Goal: Share content

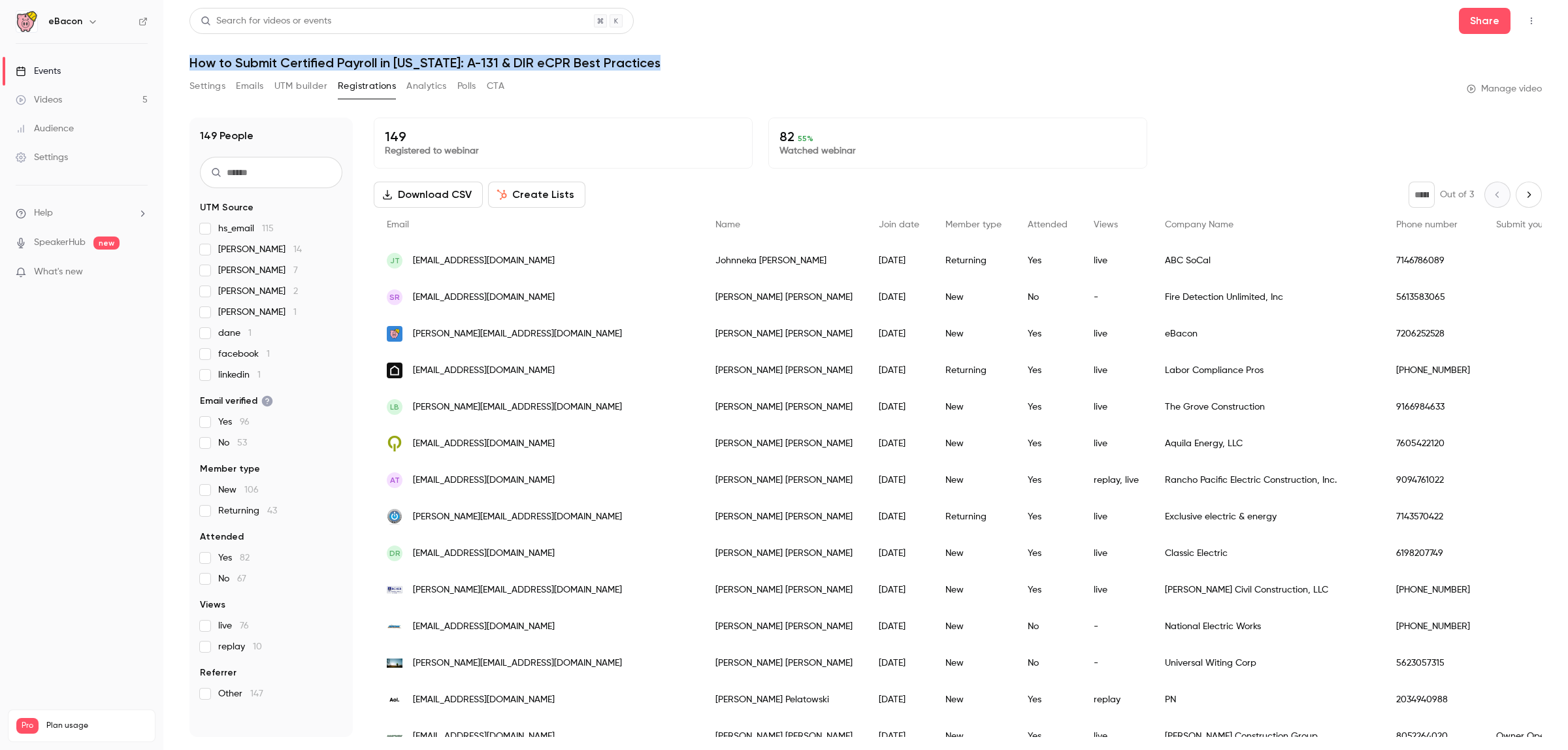
drag, startPoint x: 674, startPoint y: 63, endPoint x: 186, endPoint y: 65, distance: 488.0
click at [190, 65] on h1 "How to Submit Certified Payroll in [US_STATE]: A-131 & DIR eCPR Best Practices" at bounding box center [866, 63] width 1353 height 16
copy h1 "How to Submit Certified Payroll in [US_STATE]: A-131 & DIR eCPR Best Practices"
drag, startPoint x: 213, startPoint y: 86, endPoint x: 1325, endPoint y: 161, distance: 1114.5
click at [213, 86] on button "Settings" at bounding box center [207, 86] width 36 height 21
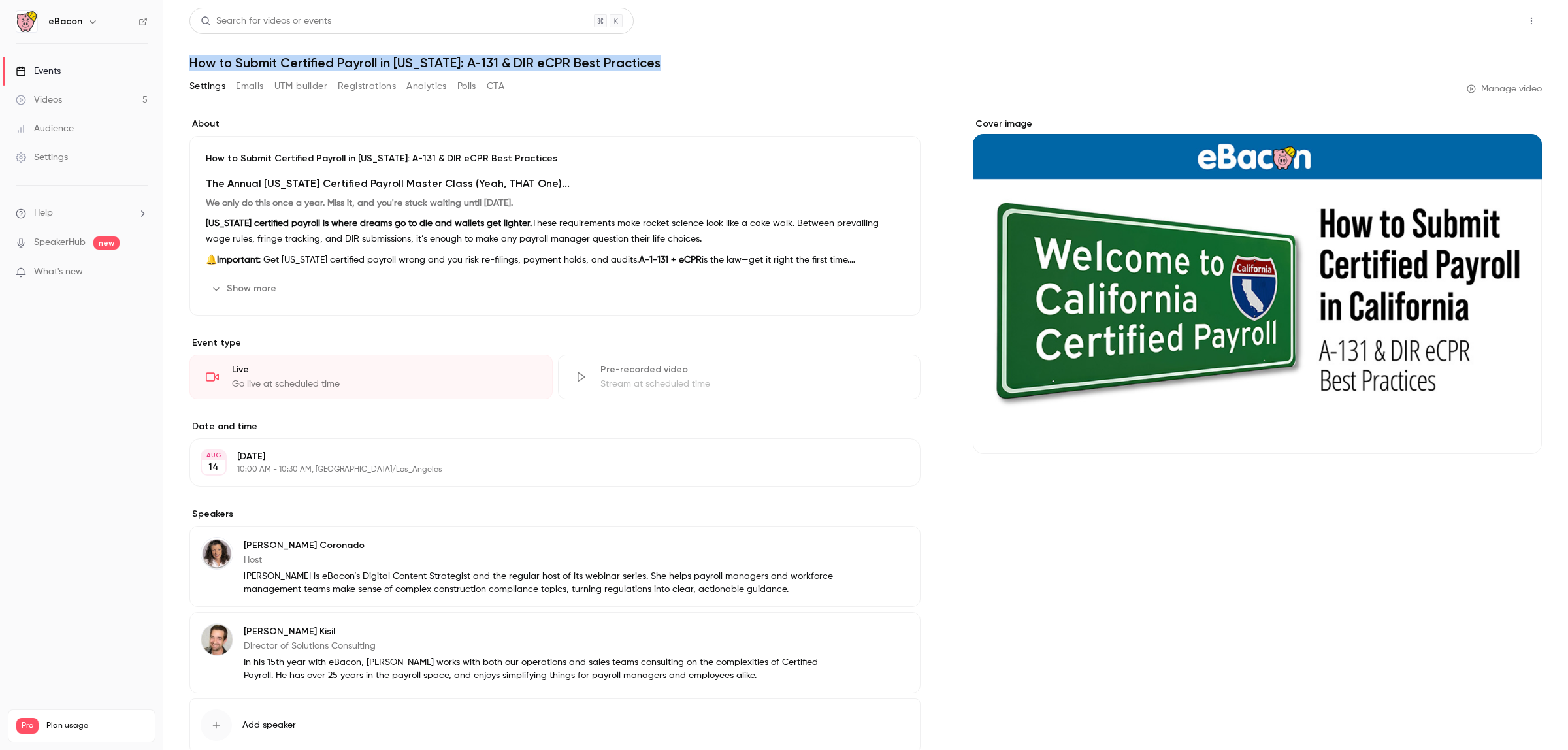
click at [782, 20] on button "Share" at bounding box center [1484, 21] width 52 height 26
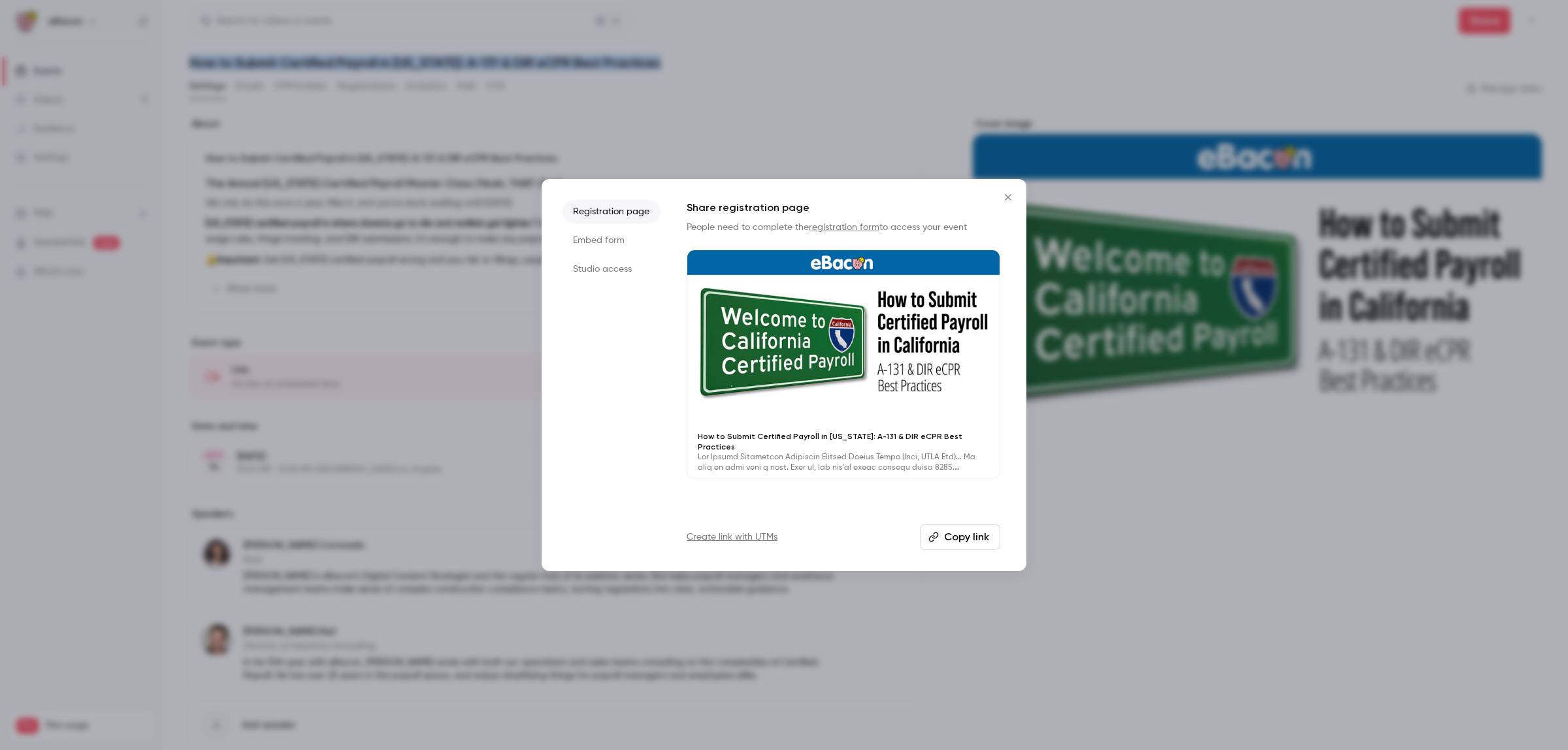
click at [782, 539] on icon "button" at bounding box center [933, 537] width 10 height 10
